Goal: Communication & Community: Answer question/provide support

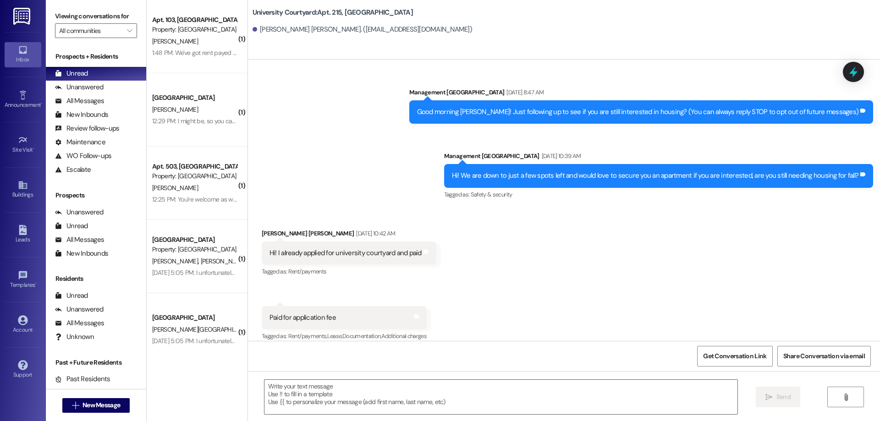
scroll to position [4138, 0]
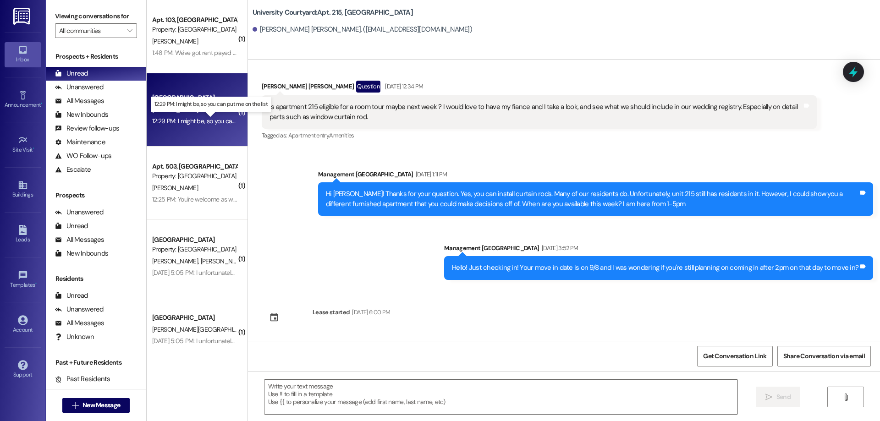
click at [199, 119] on div "12:29 PM: I might be, so you can put me on the list 12:29 PM: I might be, so yo…" at bounding box center [217, 121] width 131 height 8
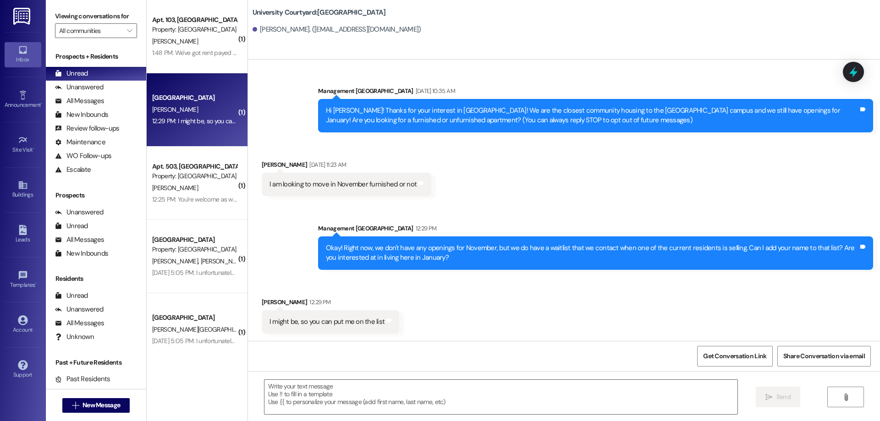
scroll to position [1, 0]
click at [390, 391] on textarea at bounding box center [500, 397] width 473 height 34
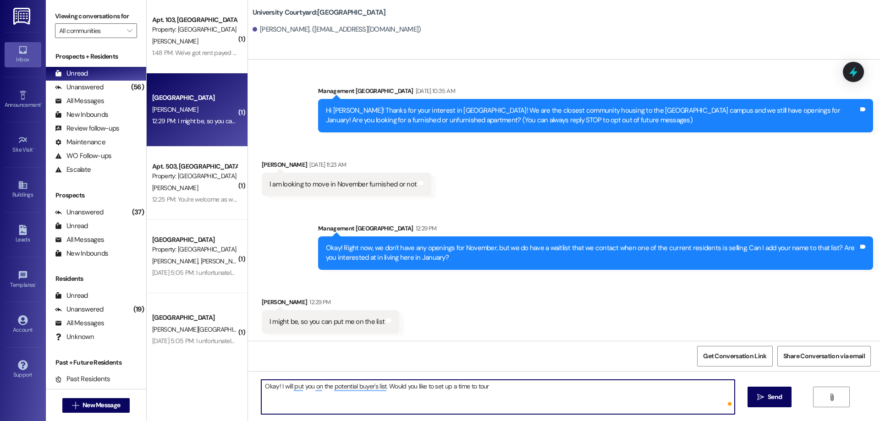
type textarea "Okay! I will put you on the potential buyer's list. Would you like to set up a …"
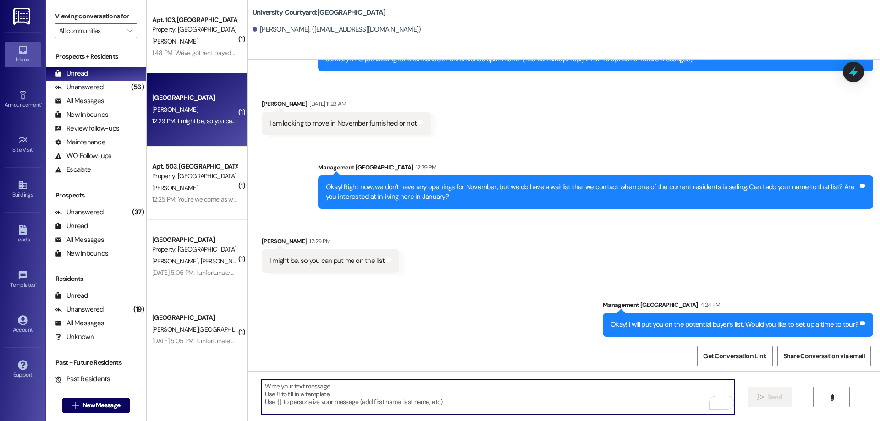
scroll to position [66, 0]
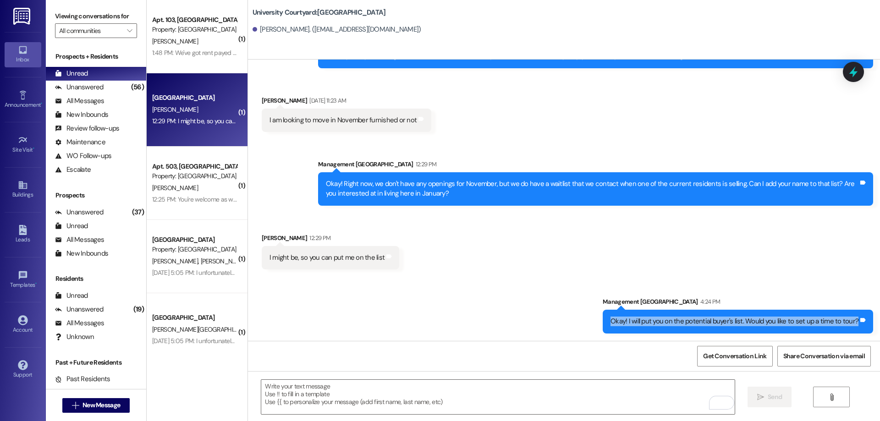
drag, startPoint x: 641, startPoint y: 322, endPoint x: 866, endPoint y: 339, distance: 226.2
click at [866, 339] on div "Sent via [GEOGRAPHIC_DATA] 4:24 PM Okay! I will put you on the potential buyer'…" at bounding box center [738, 315] width 284 height 50
copy div "Okay! I will put you on the potential buyer's list. Would you like to set up a …"
click at [183, 57] on div "1:48 PM: We've got rent payed for the month and we completed the inspection. We…" at bounding box center [194, 52] width 87 height 11
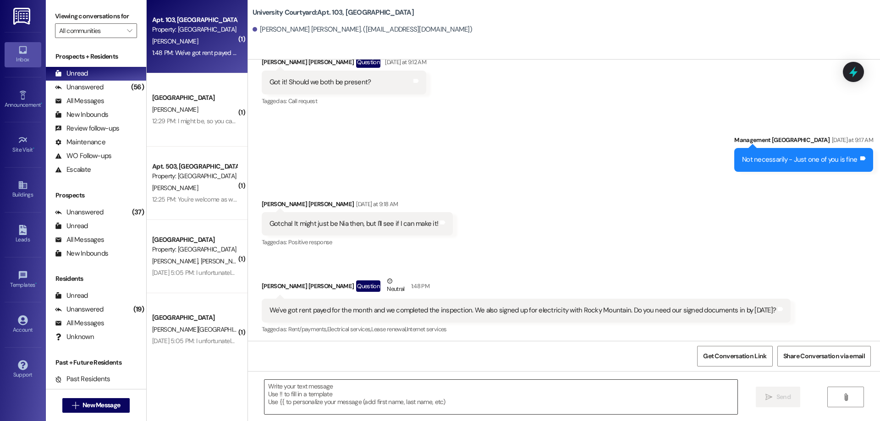
scroll to position [1898, 0]
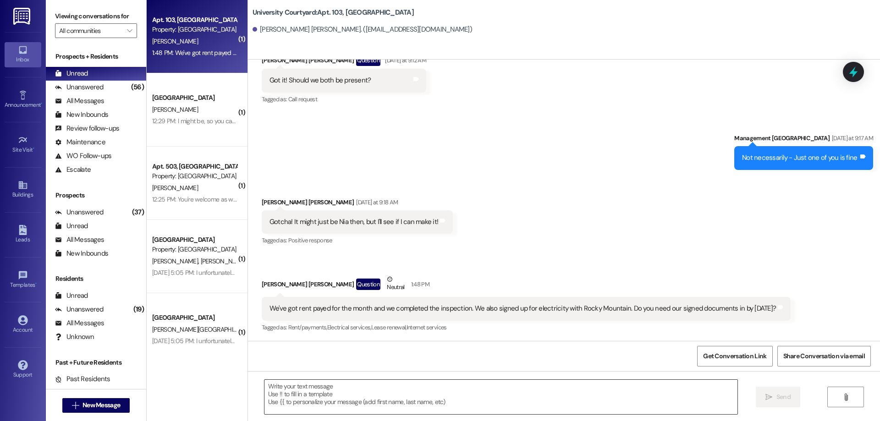
click at [428, 387] on textarea at bounding box center [500, 397] width 473 height 34
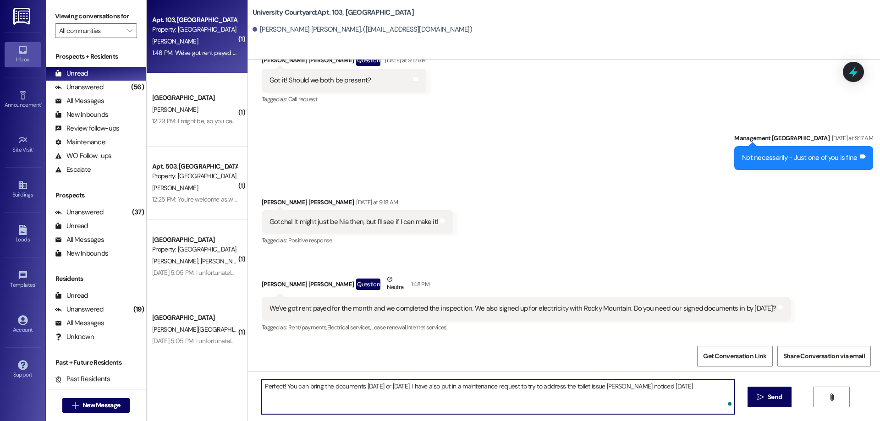
type textarea "Perfect! You can bring the documents [DATE] or [DATE]. I have also put in a mai…"
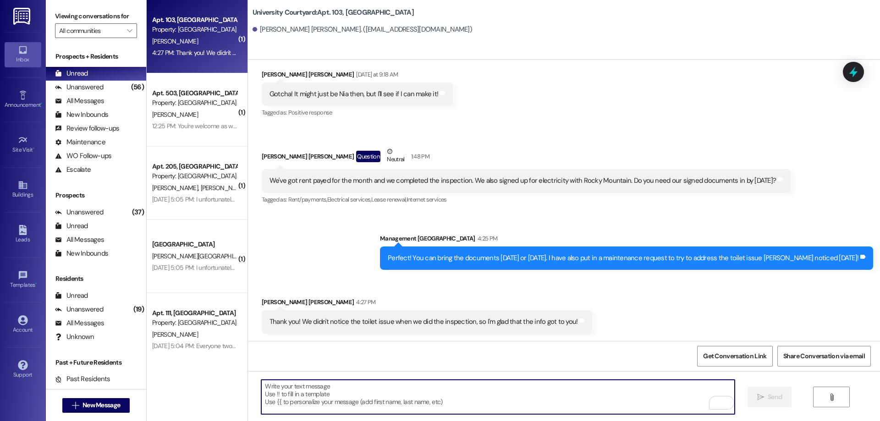
scroll to position [2027, 0]
click at [408, 400] on textarea "To enrich screen reader interactions, please activate Accessibility in Grammarl…" at bounding box center [497, 397] width 473 height 34
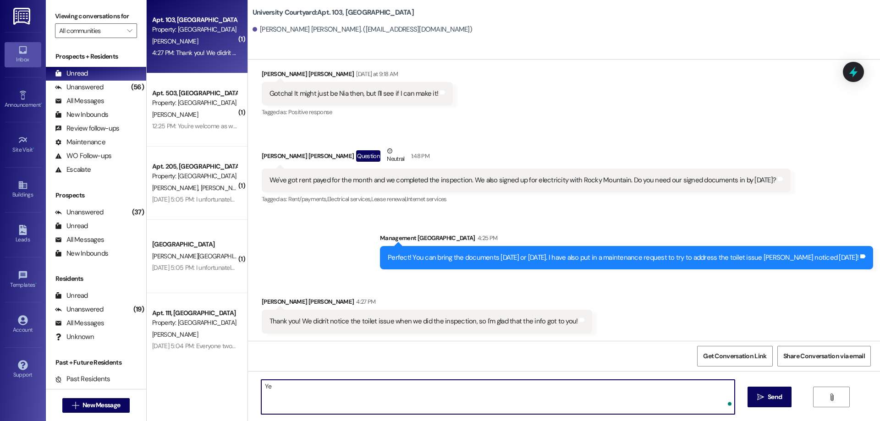
type textarea "Y"
type textarea "Yep no problem!"
click at [405, 404] on textarea "Yep no problem!" at bounding box center [497, 397] width 473 height 34
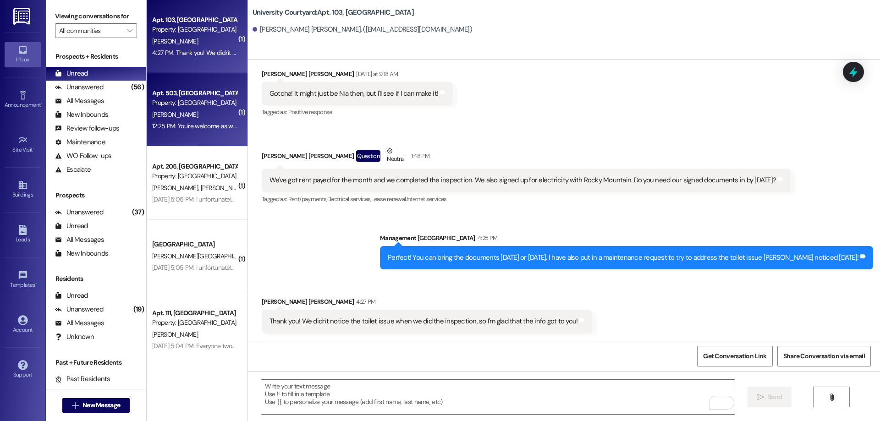
click at [190, 102] on div "Property: [GEOGRAPHIC_DATA]" at bounding box center [194, 103] width 85 height 10
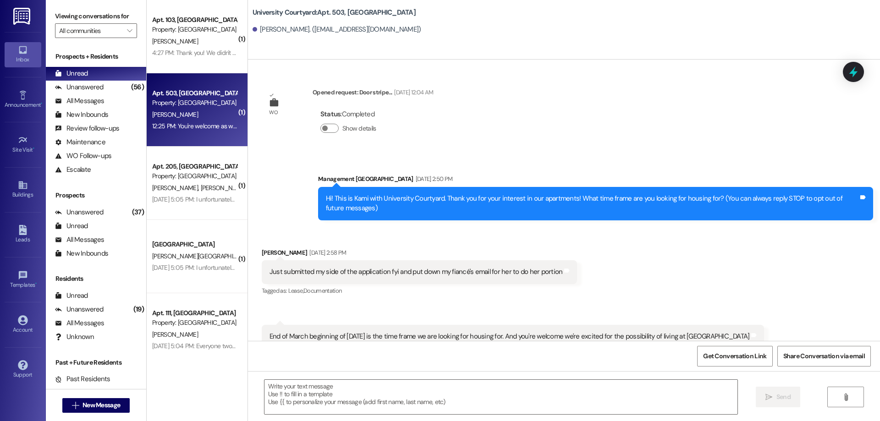
scroll to position [8053, 0]
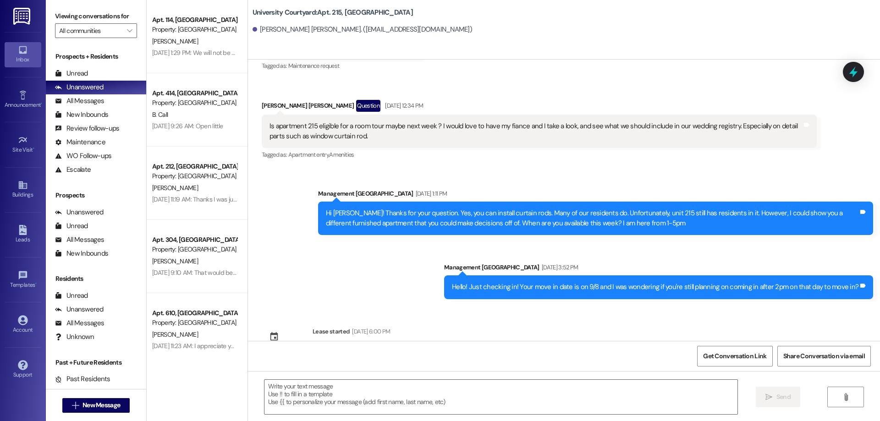
scroll to position [4138, 0]
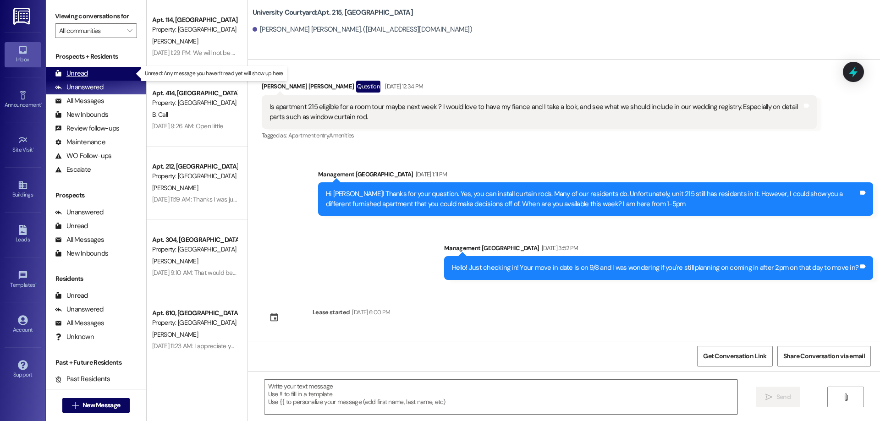
click at [108, 73] on div "Unread (0)" at bounding box center [96, 74] width 100 height 14
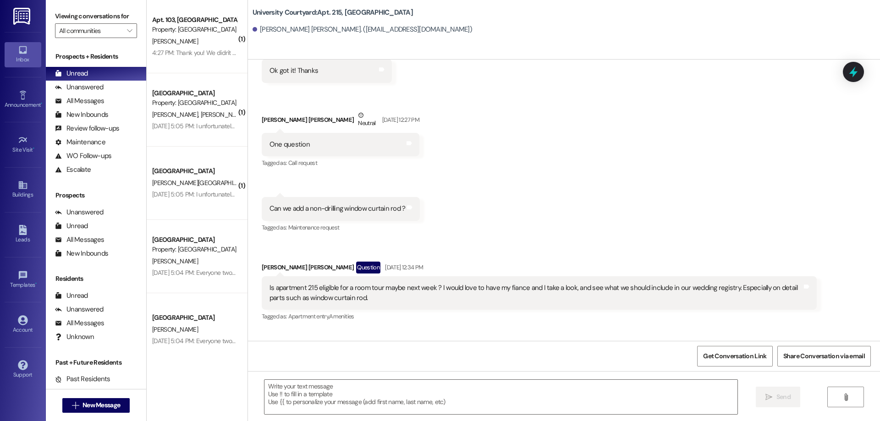
scroll to position [3946, 0]
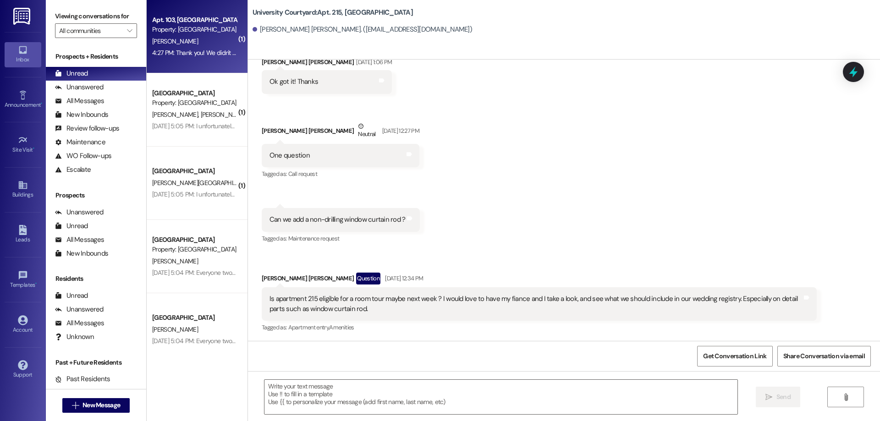
click at [204, 58] on div "4:27 PM: Thank you! We didn't notice the toilet issue when we did the inspectio…" at bounding box center [194, 52] width 87 height 11
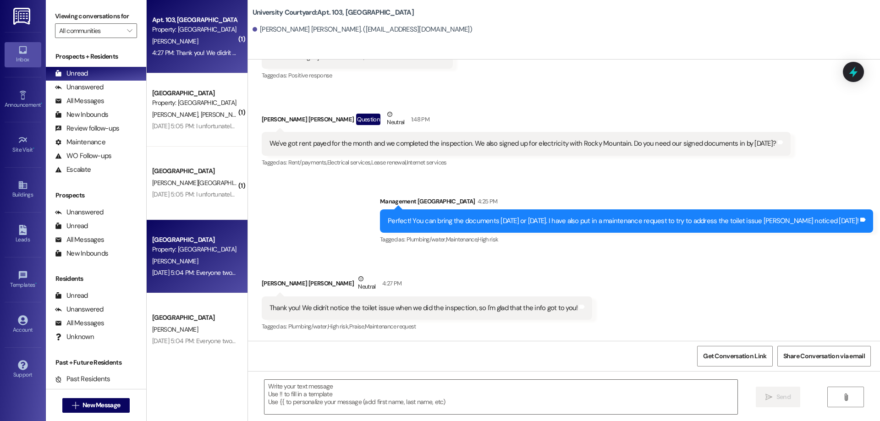
click at [204, 268] on div "Sep 19, 2024 at 5:04 PM: Everyone two quick things. First, I need everyone with…" at bounding box center [194, 272] width 87 height 11
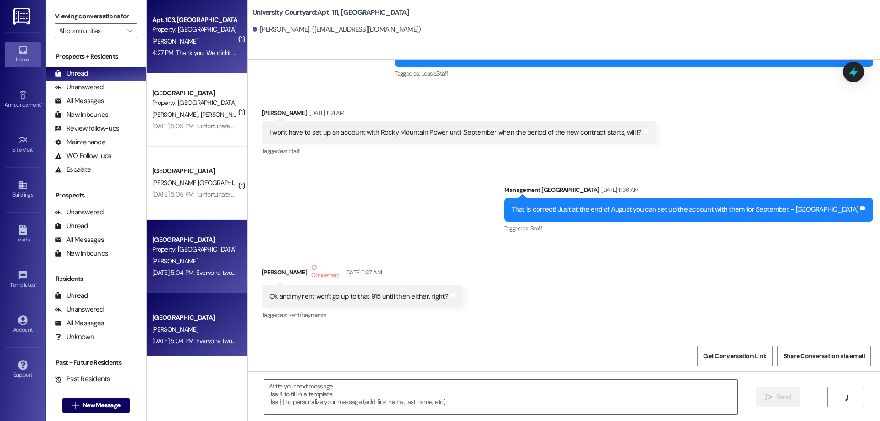
scroll to position [11171, 0]
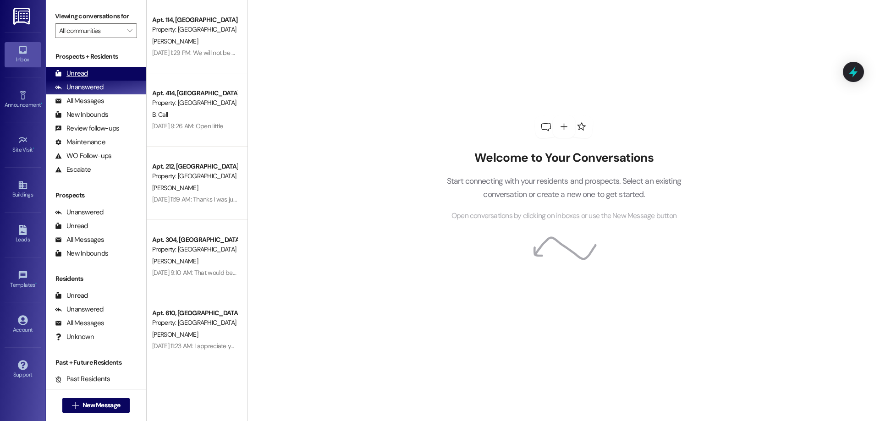
click at [75, 69] on div "Unread" at bounding box center [71, 74] width 33 height 10
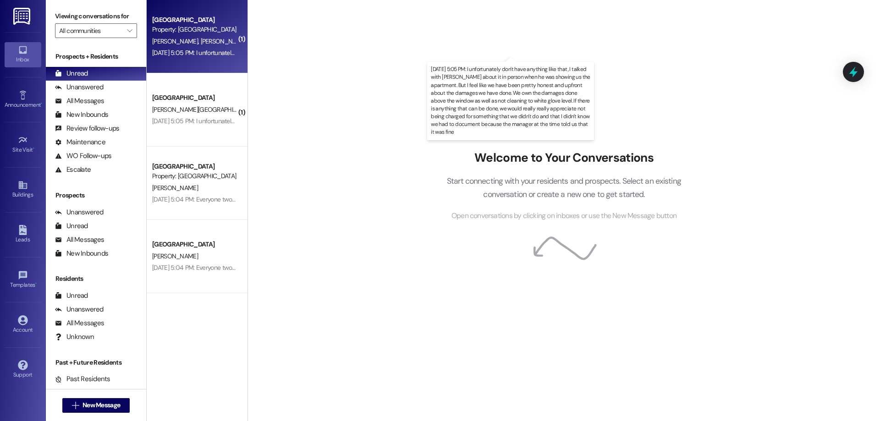
click at [203, 52] on div "[DATE] 5:05 PM: I unfortunately don't have anything like that, I talked with [P…" at bounding box center [884, 53] width 1464 height 8
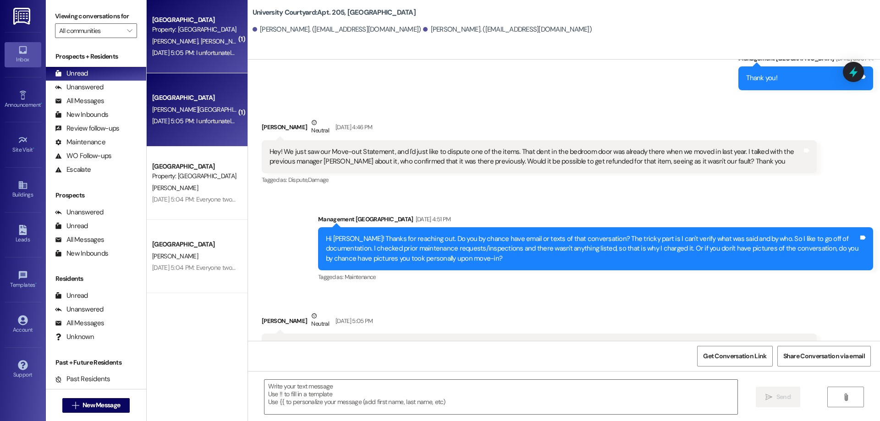
scroll to position [3676, 0]
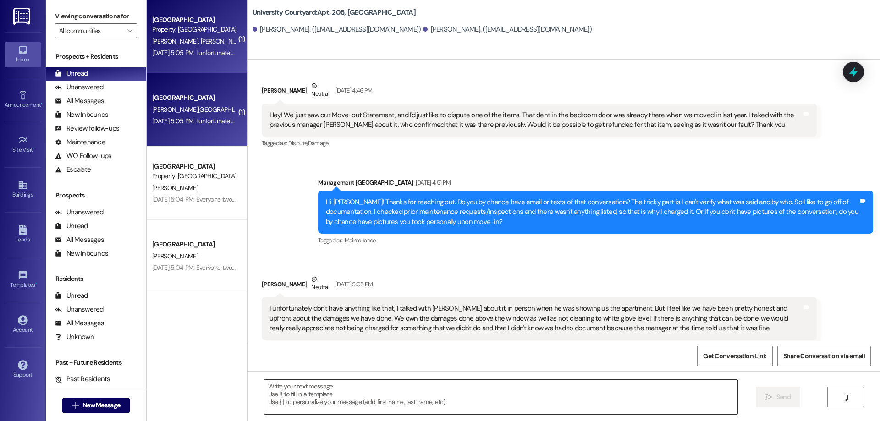
click at [367, 407] on textarea at bounding box center [500, 397] width 473 height 34
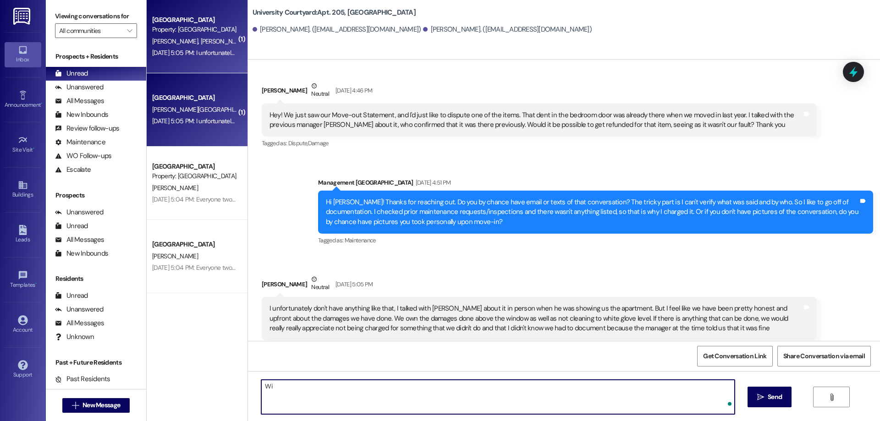
type textarea "W"
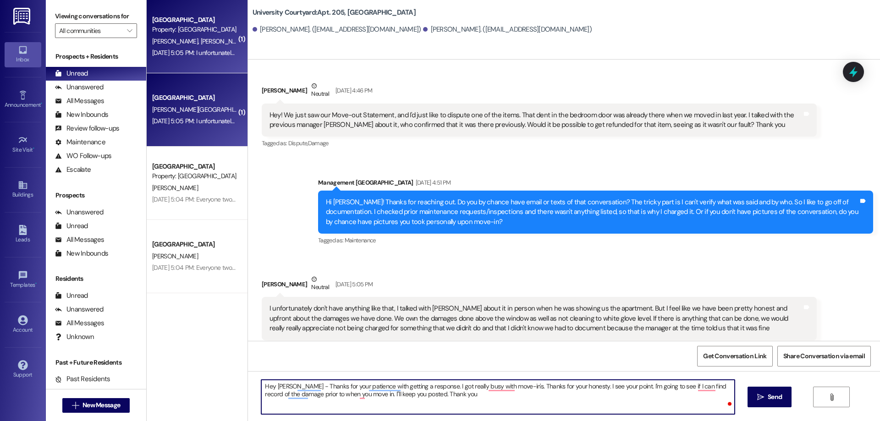
type textarea "Hey William - Thanks for your patience with getting a response. I got really bu…"
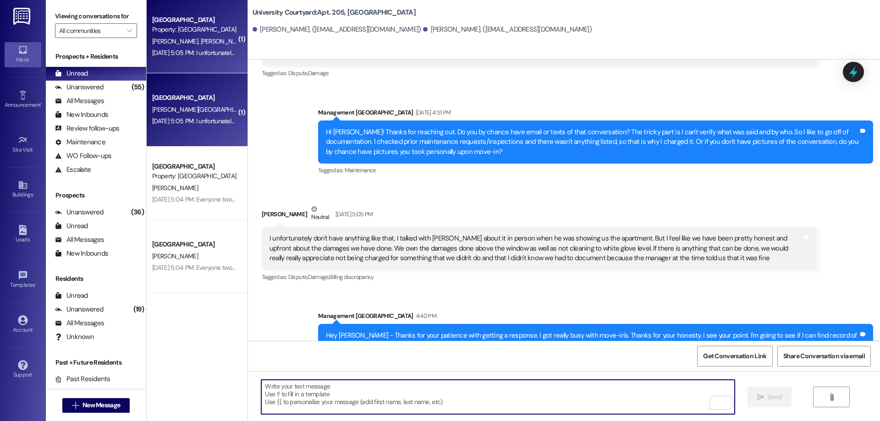
scroll to position [3750, 0]
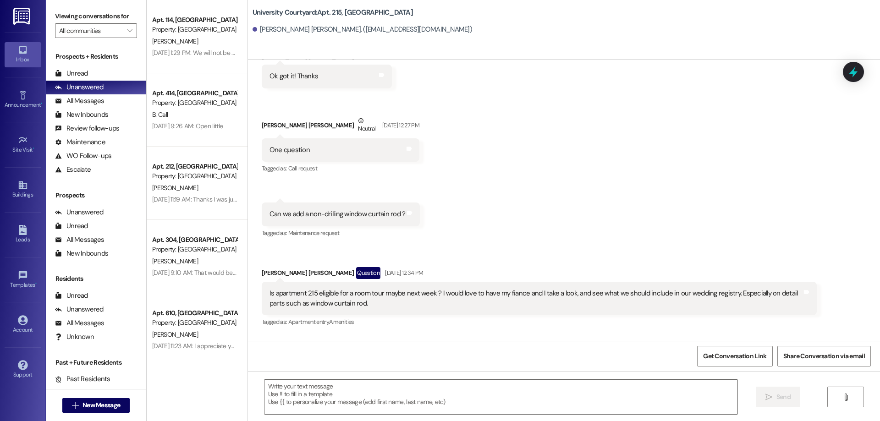
scroll to position [3946, 0]
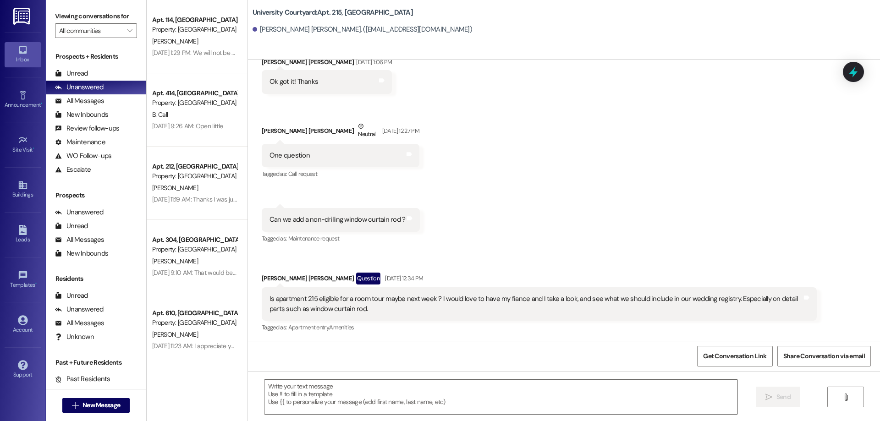
click at [111, 65] on div "Prospects + Residents Unread (0) Unread: Any message you haven't read yet will …" at bounding box center [96, 114] width 100 height 125
click at [108, 72] on div "Unread (0)" at bounding box center [96, 74] width 100 height 14
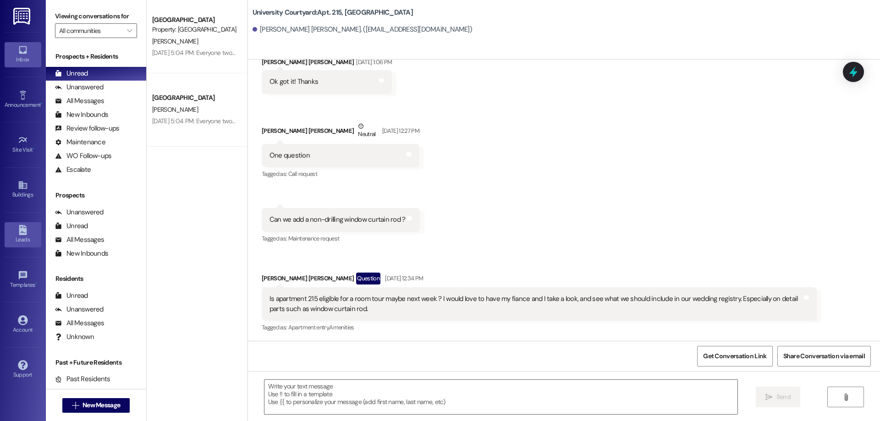
click at [20, 231] on icon at bounding box center [23, 230] width 8 height 10
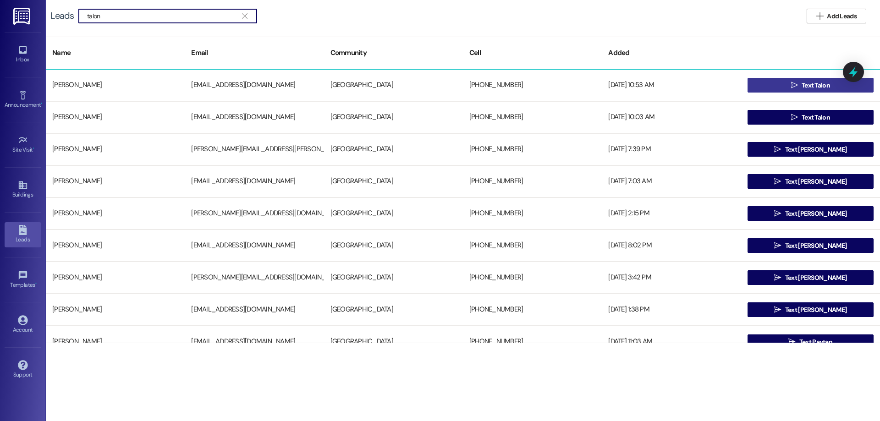
type input "talon"
click at [809, 83] on span "Text Talon" at bounding box center [816, 86] width 28 height 10
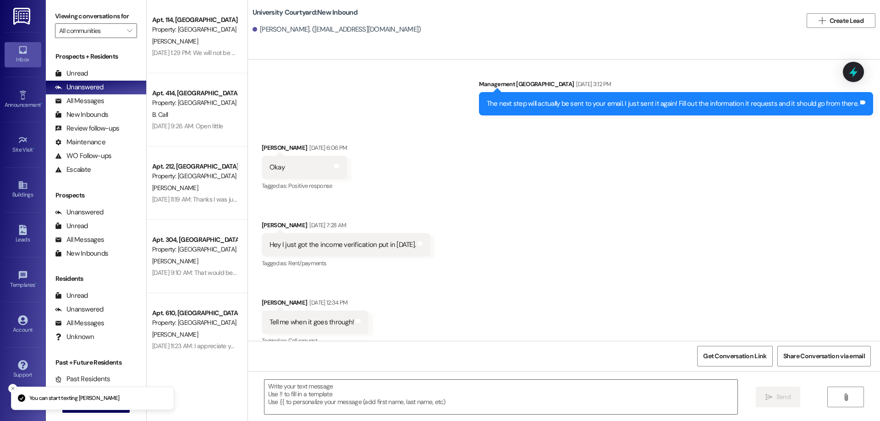
scroll to position [282, 0]
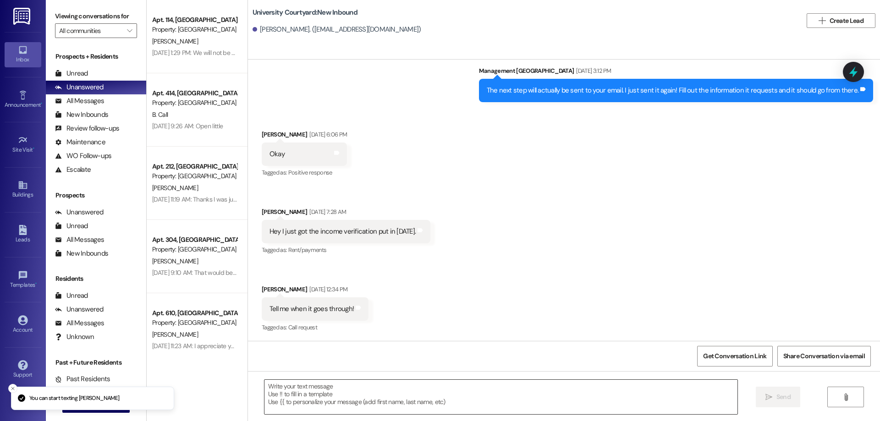
click at [457, 399] on textarea at bounding box center [500, 397] width 473 height 34
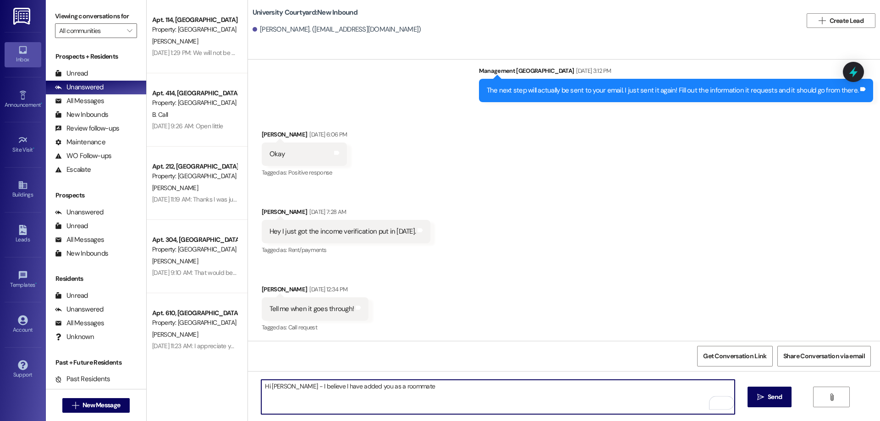
type textarea "Hi Talon - I believe I have added you as a roommate"
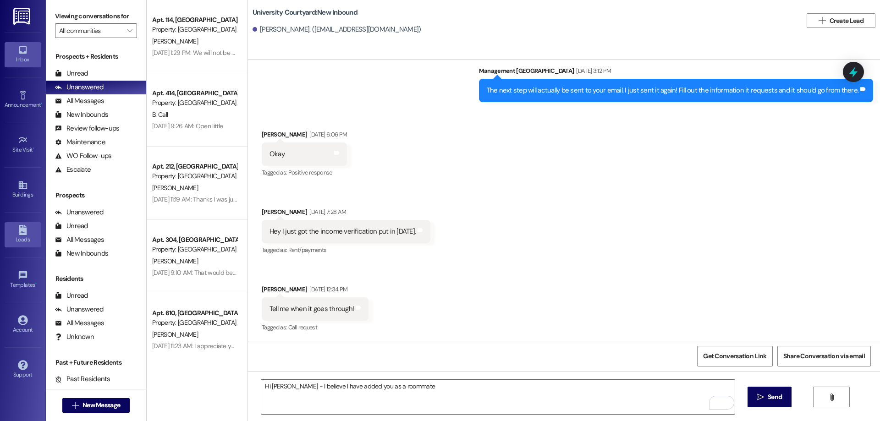
click at [12, 242] on div "Leads" at bounding box center [23, 239] width 46 height 9
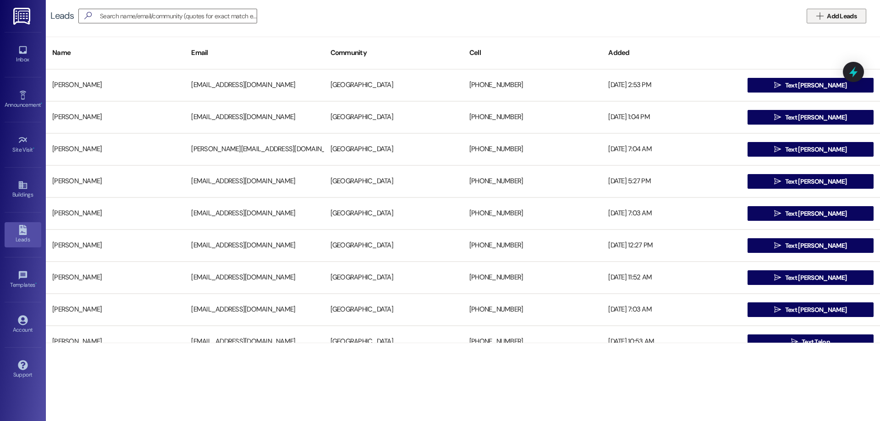
click at [850, 16] on span "Add Leads" at bounding box center [842, 16] width 30 height 10
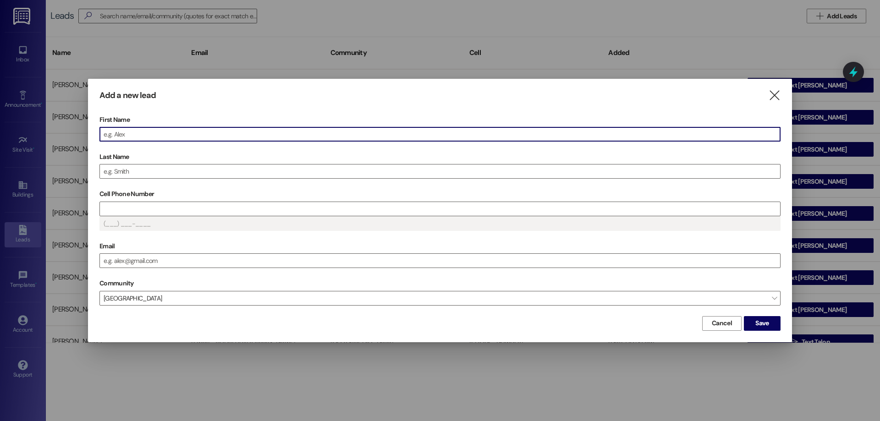
click at [139, 135] on input "First Name" at bounding box center [440, 134] width 680 height 14
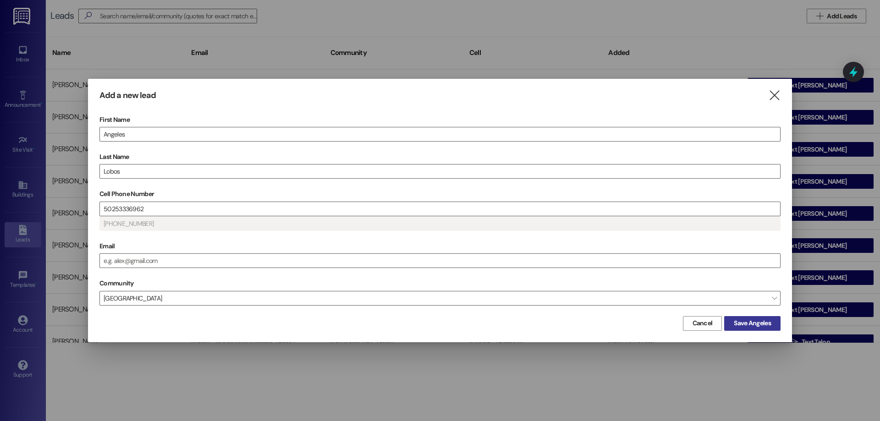
click at [759, 320] on span "Save Angeles" at bounding box center [752, 324] width 37 height 10
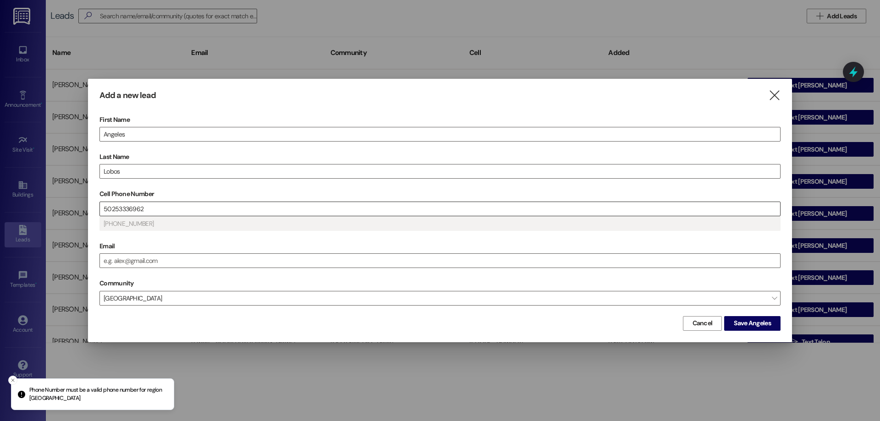
click at [104, 210] on input "50253336962" at bounding box center [440, 209] width 680 height 14
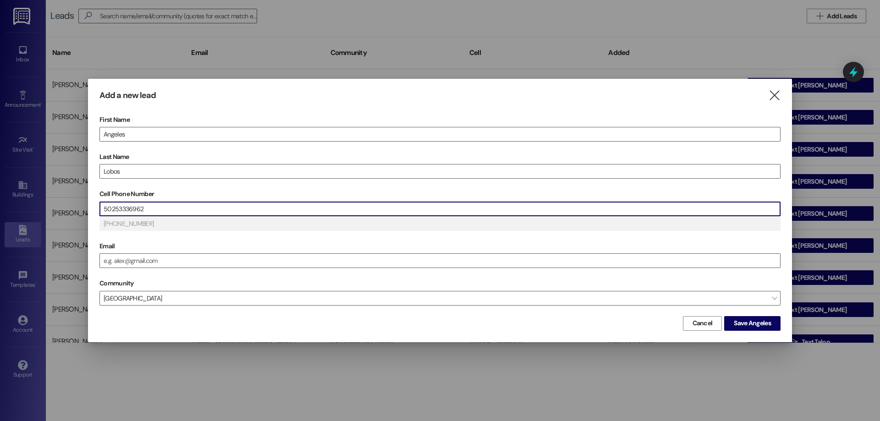
click at [104, 207] on input "50253336962" at bounding box center [440, 209] width 680 height 14
type input "50253336962"
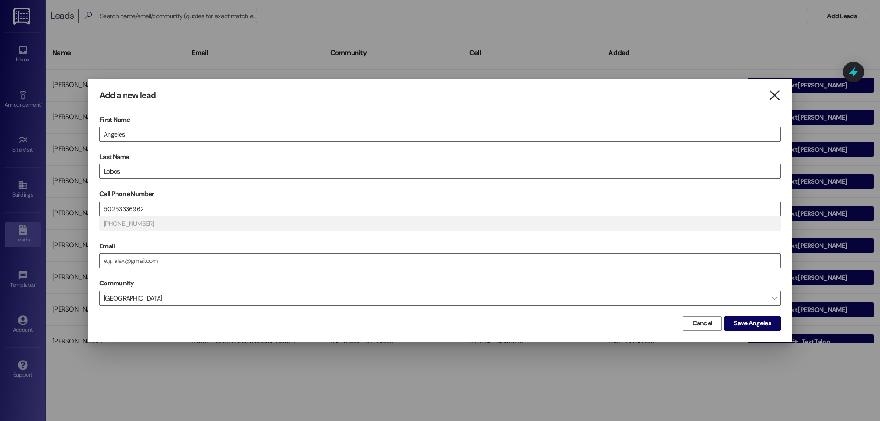
click at [776, 94] on icon "" at bounding box center [774, 96] width 12 height 10
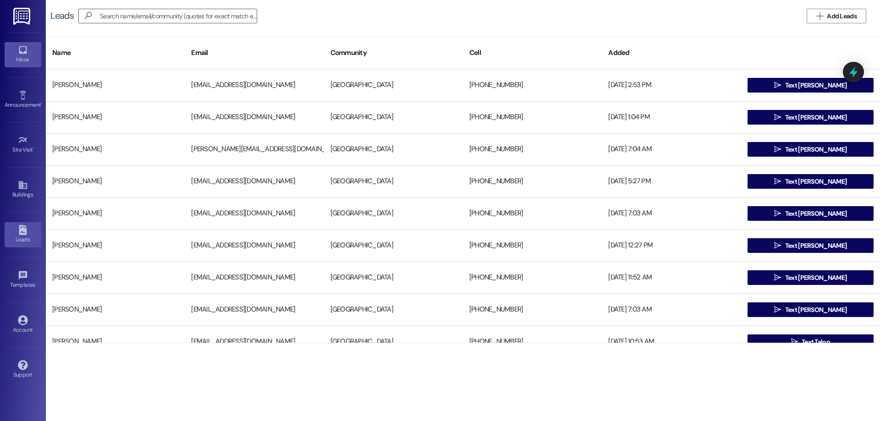
click at [22, 53] on icon at bounding box center [23, 50] width 8 height 8
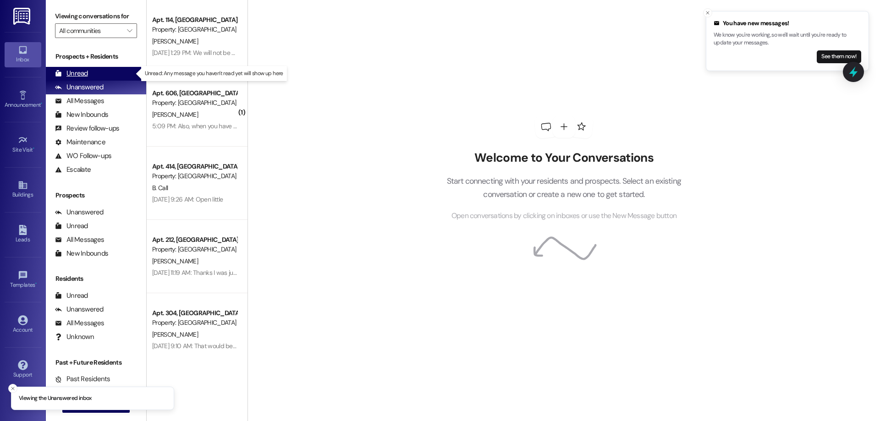
click at [95, 72] on div "Unread (0)" at bounding box center [96, 74] width 100 height 14
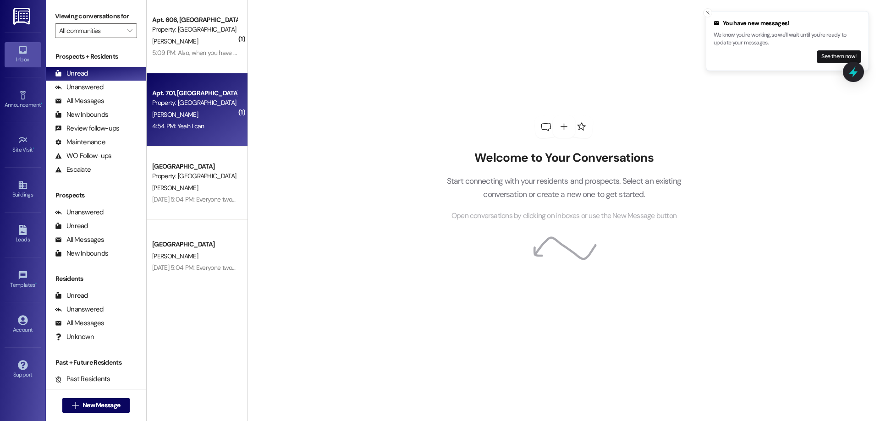
click at [193, 123] on div "4:54 PM: Yeah I can 4:54 PM: Yeah I can" at bounding box center [178, 126] width 52 height 8
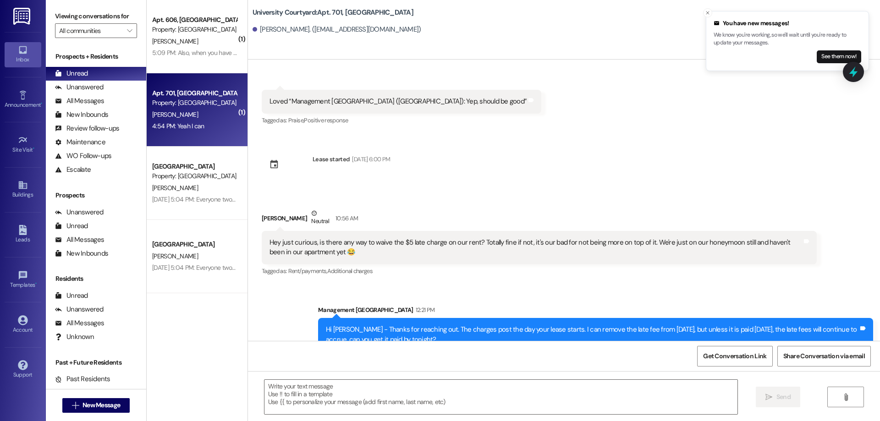
scroll to position [3510, 0]
